Goal: Task Accomplishment & Management: Use online tool/utility

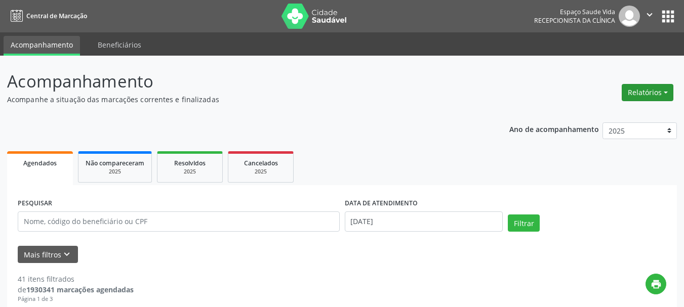
click at [651, 96] on button "Relatórios" at bounding box center [648, 92] width 52 height 17
click at [607, 115] on link "Agendamentos" at bounding box center [619, 114] width 109 height 14
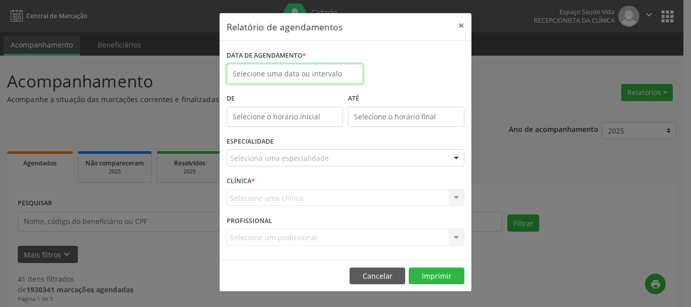
click at [274, 69] on input "text" at bounding box center [295, 74] width 137 height 20
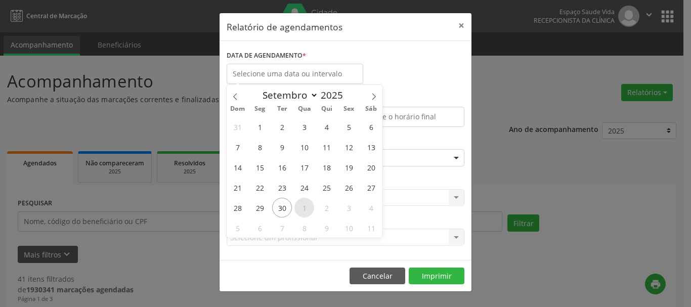
click at [306, 207] on span "1" at bounding box center [305, 208] width 20 height 20
type input "01/10/2025"
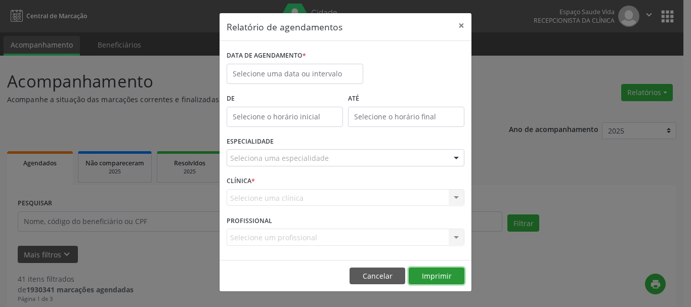
click at [444, 275] on button "Imprimir" at bounding box center [437, 276] width 56 height 17
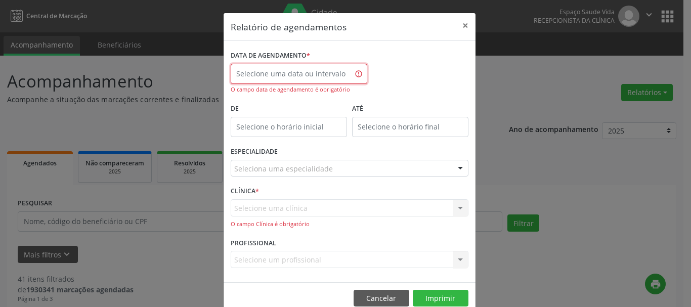
click at [284, 78] on input "text" at bounding box center [299, 74] width 137 height 20
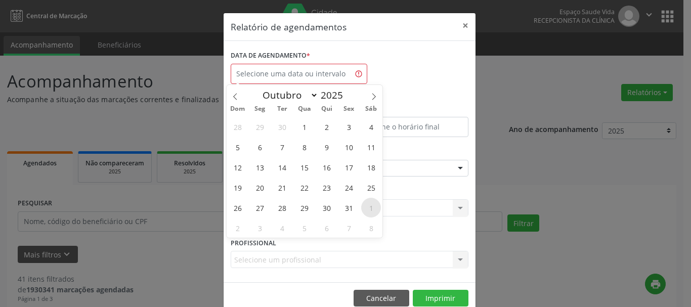
click at [366, 206] on span "1" at bounding box center [371, 208] width 20 height 20
type input "[DATE]"
click at [366, 206] on span "1" at bounding box center [371, 208] width 20 height 20
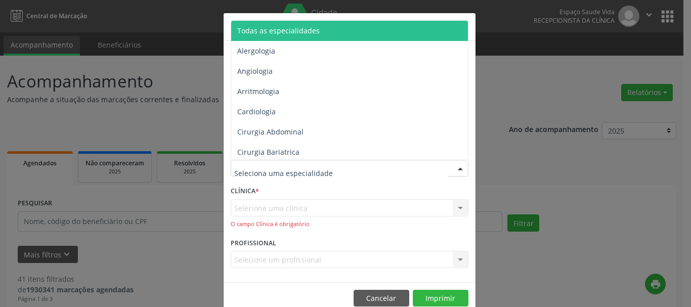
click at [247, 29] on span "Todas as especialidades" at bounding box center [278, 31] width 83 height 10
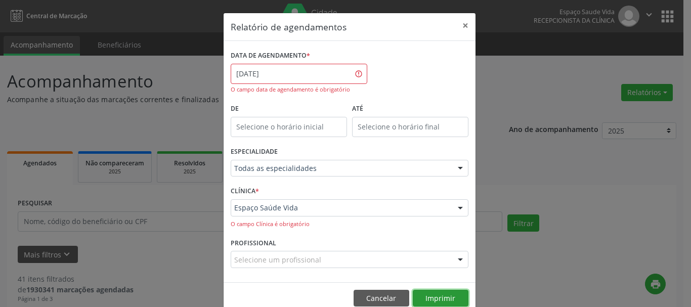
click at [445, 297] on button "Imprimir" at bounding box center [441, 298] width 56 height 17
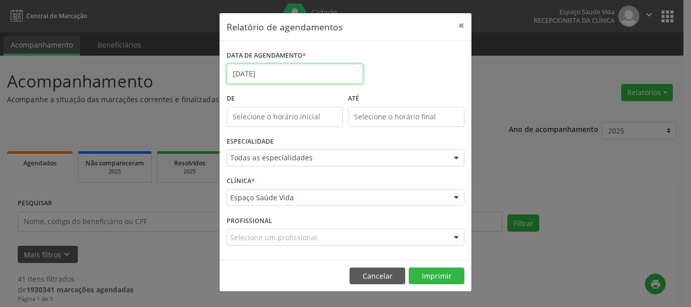
click at [268, 68] on input "[DATE]" at bounding box center [295, 74] width 137 height 20
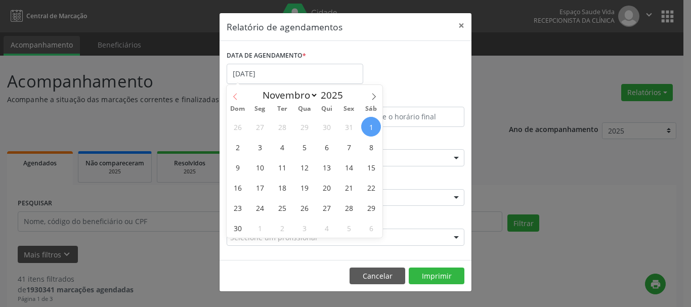
click at [232, 97] on icon at bounding box center [235, 96] width 7 height 7
click at [371, 95] on icon at bounding box center [374, 96] width 7 height 7
select select "9"
click at [301, 126] on span "1" at bounding box center [305, 127] width 20 height 20
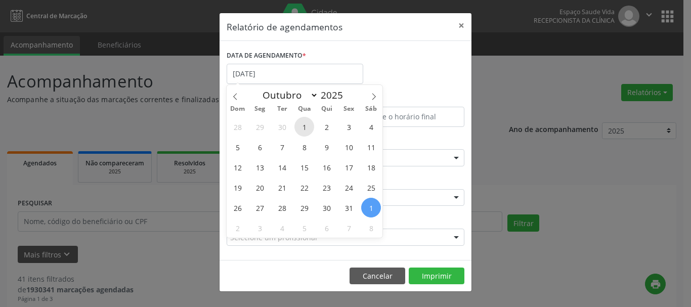
type input "01/10/2025"
click at [301, 126] on span "1" at bounding box center [305, 127] width 20 height 20
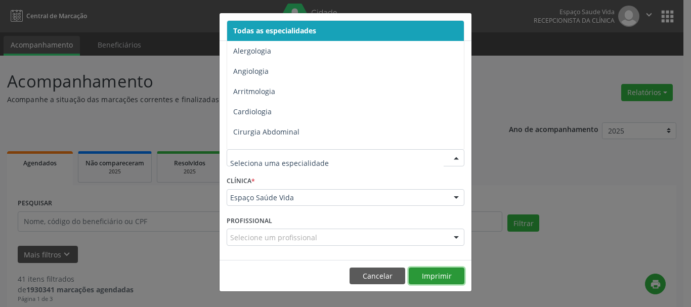
click at [442, 283] on button "Imprimir" at bounding box center [437, 276] width 56 height 17
